Goal: Find specific page/section: Find specific page/section

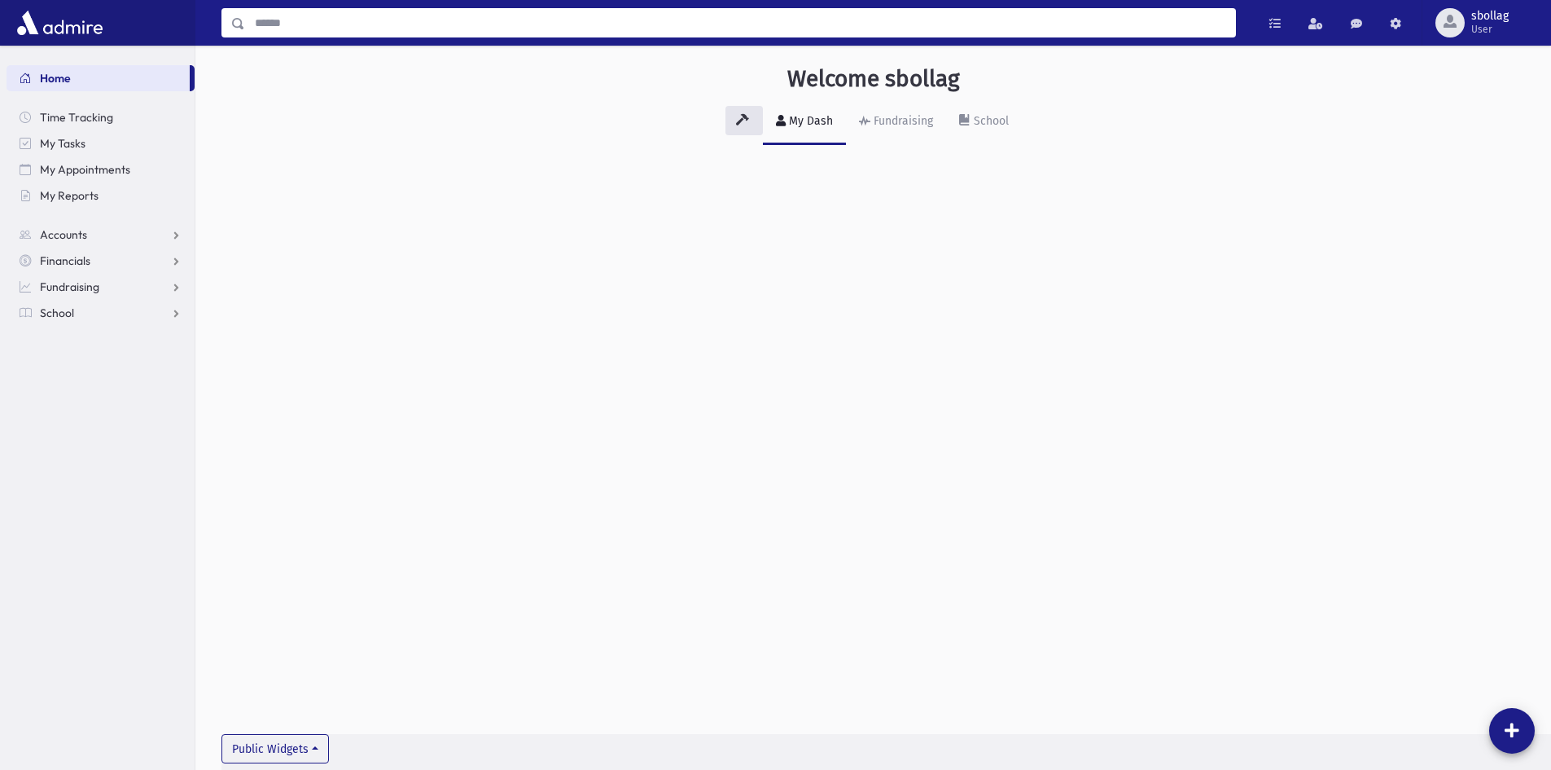
click at [322, 16] on input "Search" at bounding box center [740, 22] width 990 height 29
type input "**********"
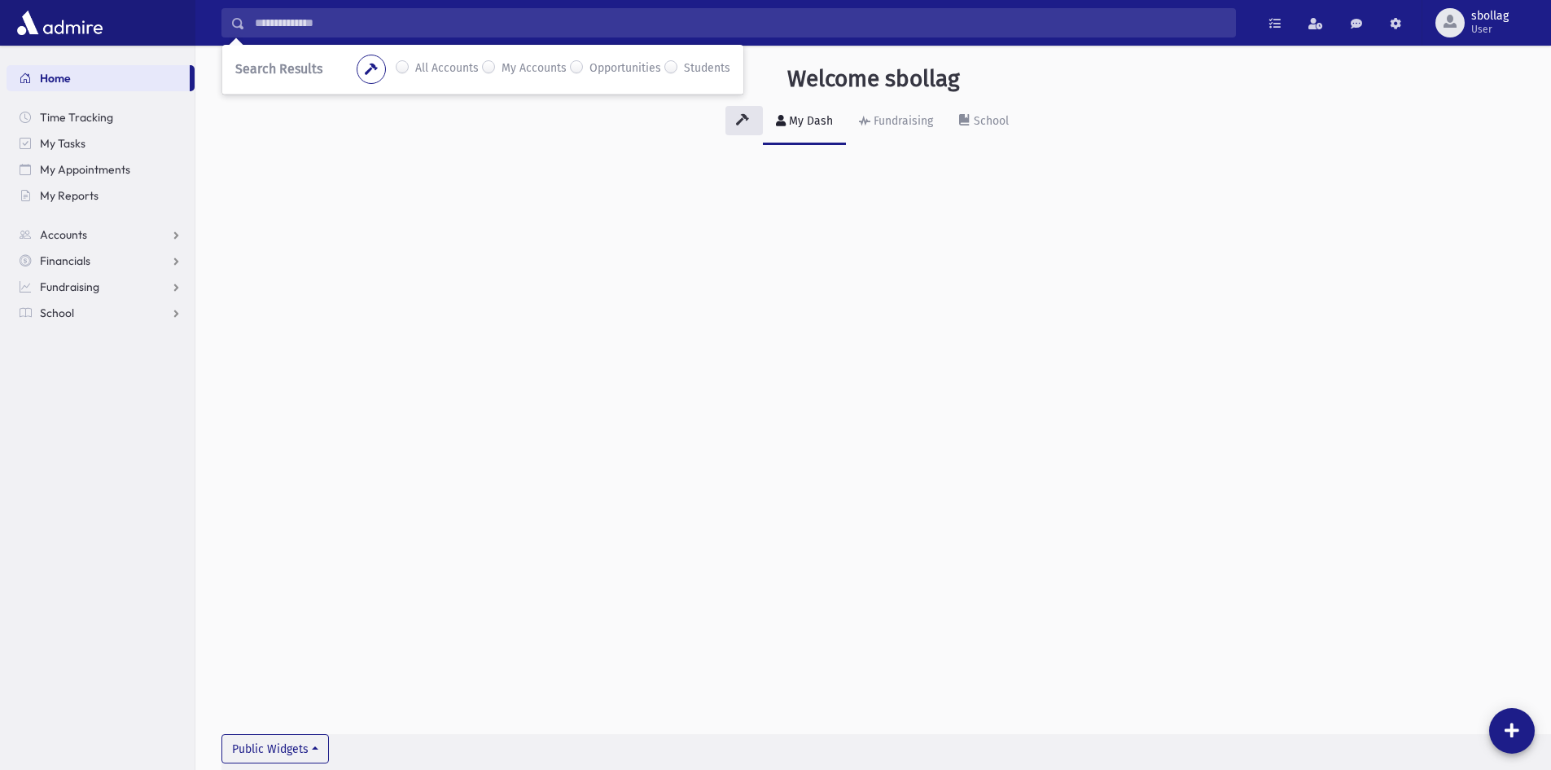
click at [415, 66] on label "All Accounts" at bounding box center [447, 69] width 64 height 20
click at [377, 69] on icon "button" at bounding box center [371, 69] width 13 height 11
click at [403, 30] on input "**********" at bounding box center [740, 22] width 990 height 29
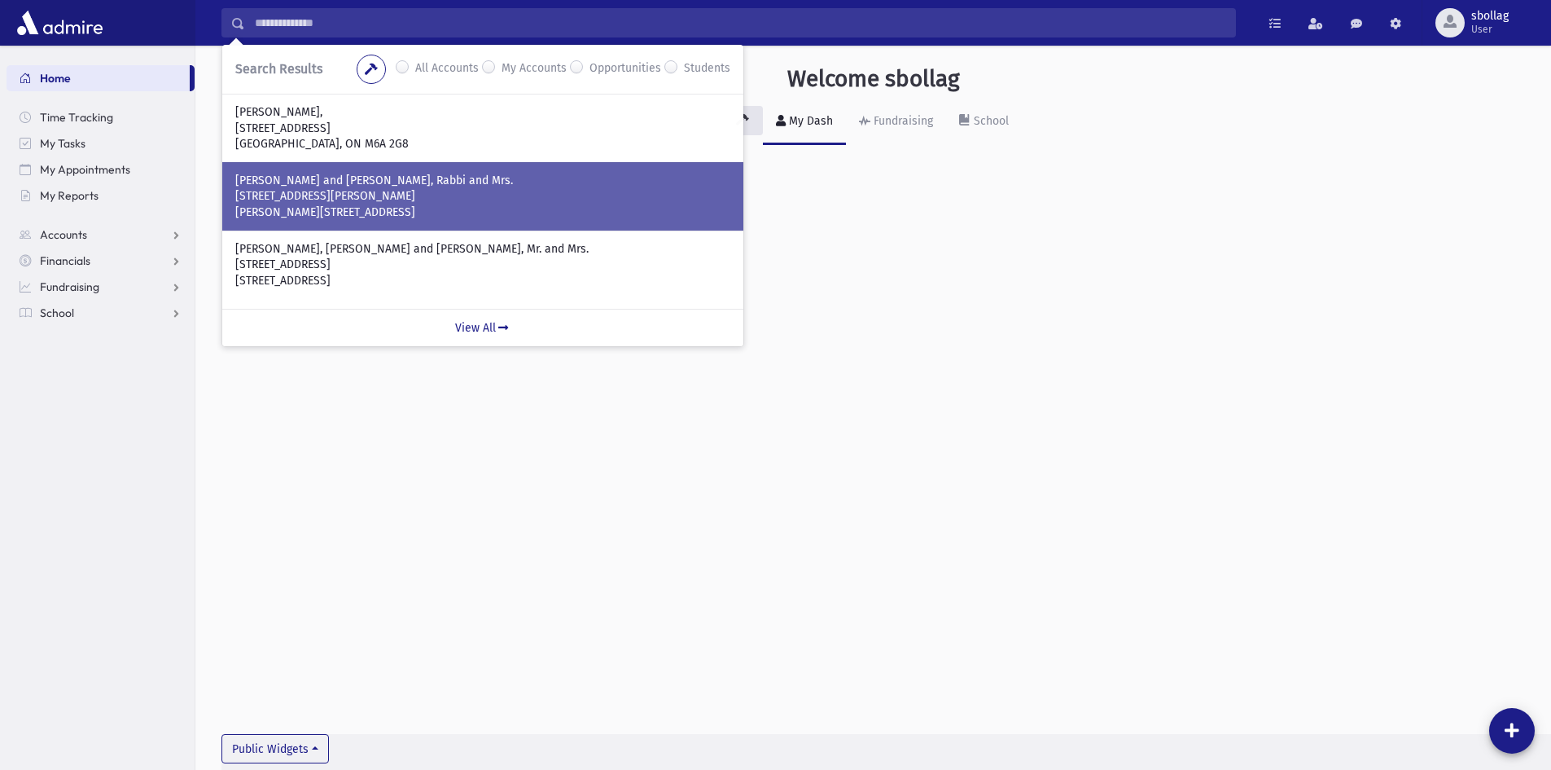
click at [452, 199] on p "[STREET_ADDRESS][PERSON_NAME]" at bounding box center [482, 196] width 495 height 16
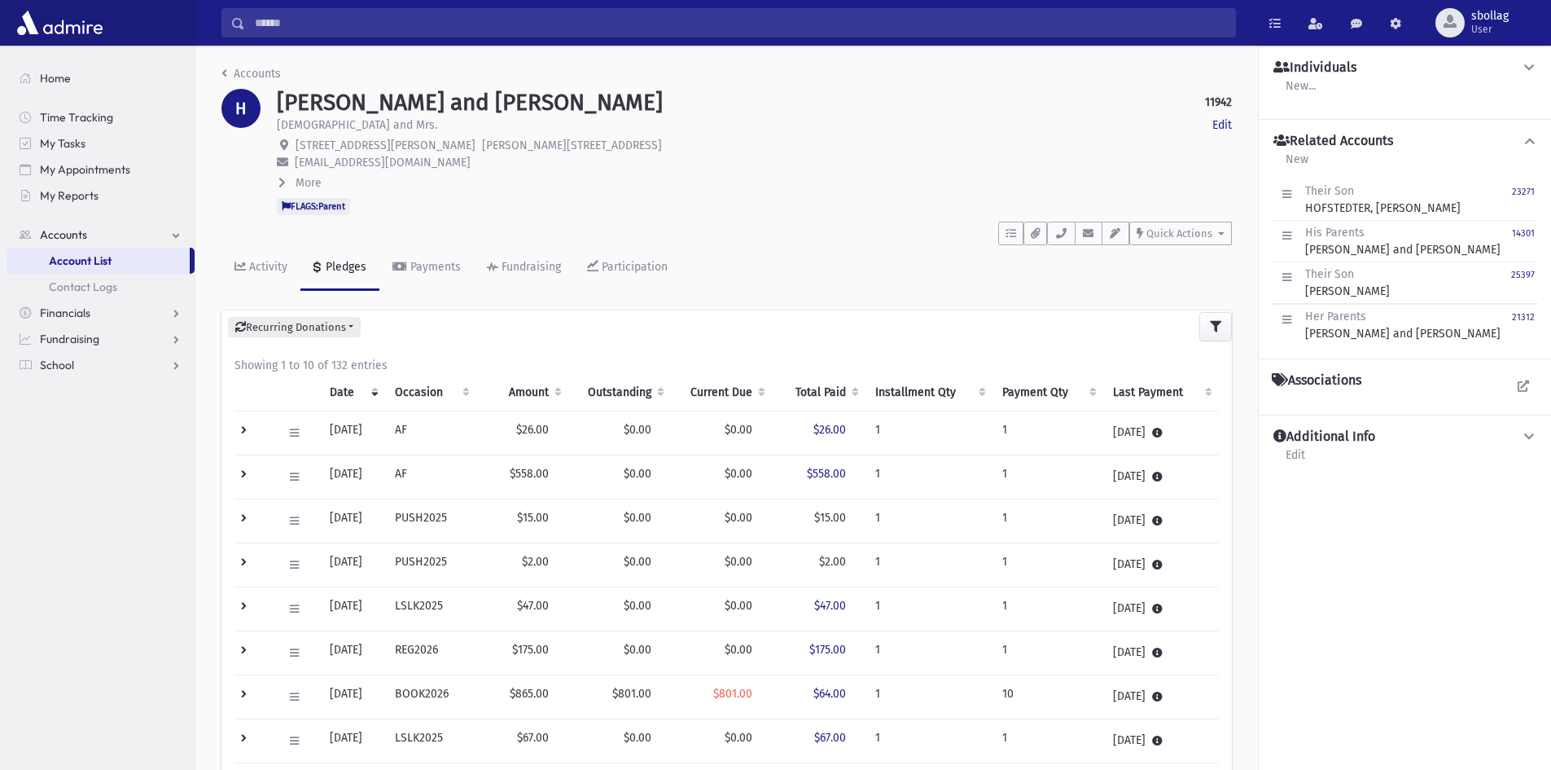
click at [308, 181] on span "More" at bounding box center [309, 183] width 26 height 14
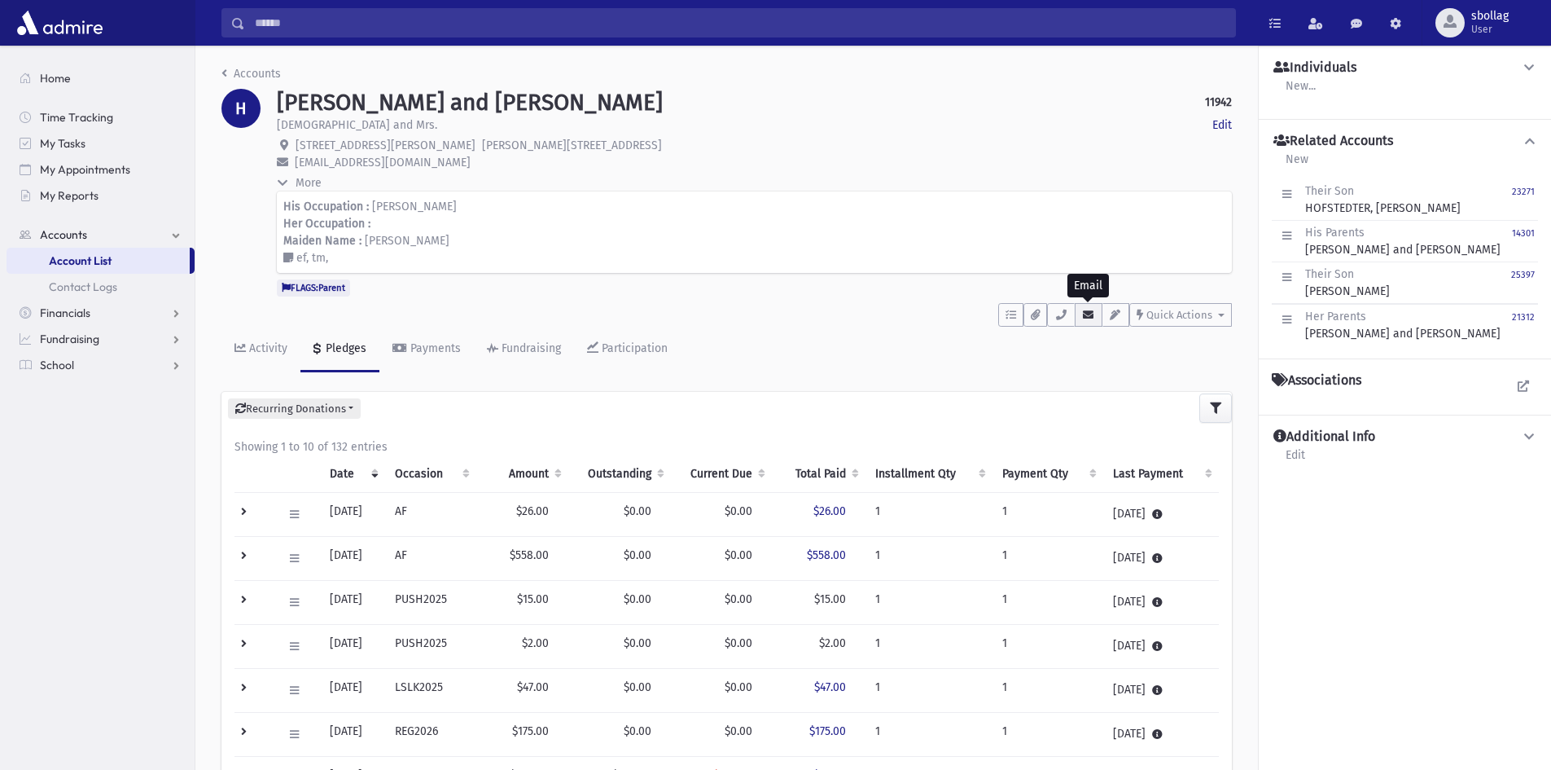
click at [1082, 312] on icon "button" at bounding box center [1088, 314] width 13 height 11
click at [1195, 384] on div "CfEmail (Default) : langerj@davpart.com" at bounding box center [1230, 386] width 277 height 17
click at [1189, 379] on div "Accounts H HOFSTEDTER, Zev and Dini 11942 Edit Rabbi and Mrs. Edit 207 Arnold A…" at bounding box center [726, 585] width 1063 height 1079
click at [1089, 318] on icon "button" at bounding box center [1088, 314] width 13 height 11
click at [1112, 186] on div "More" at bounding box center [754, 183] width 955 height 18
